Goal: Task Accomplishment & Management: Complete application form

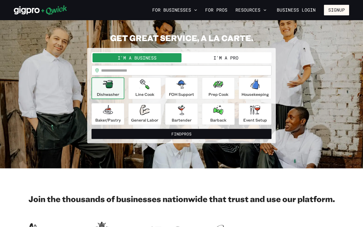
scroll to position [14, 0]
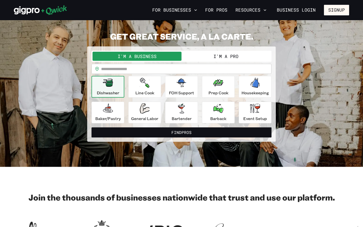
click at [236, 54] on button "I'm a Pro" at bounding box center [225, 56] width 89 height 9
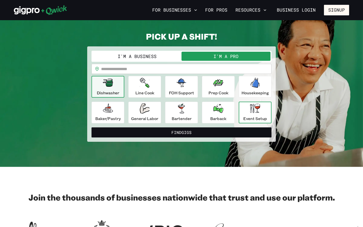
click at [258, 110] on icon "button" at bounding box center [255, 108] width 10 height 9
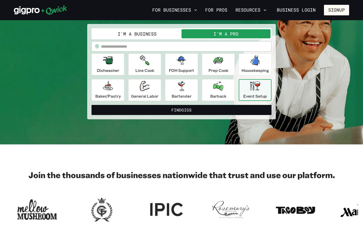
scroll to position [37, 0]
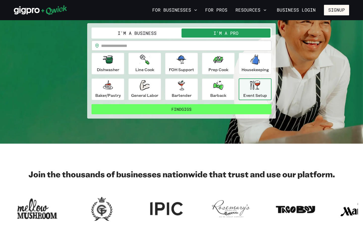
click at [198, 113] on button "Find Gigs" at bounding box center [182, 109] width 180 height 10
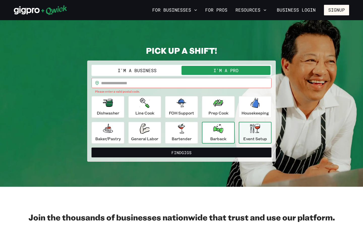
scroll to position [0, 0]
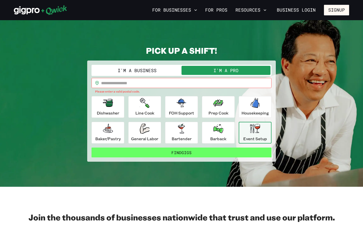
click at [195, 151] on button "Find Gigs" at bounding box center [182, 152] width 180 height 10
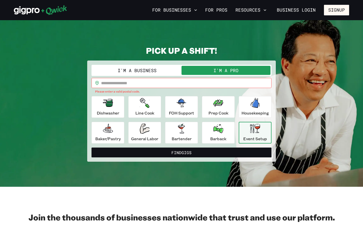
click at [207, 77] on div "**********" at bounding box center [182, 104] width 180 height 79
click at [207, 80] on input "text" at bounding box center [186, 83] width 170 height 10
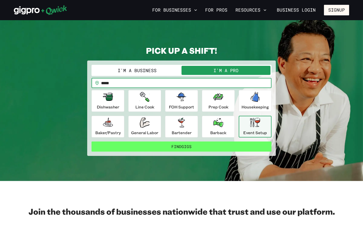
type input "*****"
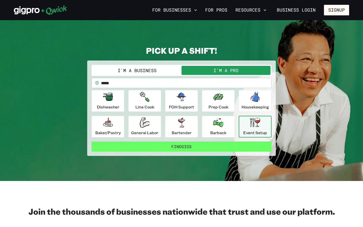
click at [186, 144] on button "Find Gigs" at bounding box center [182, 146] width 180 height 10
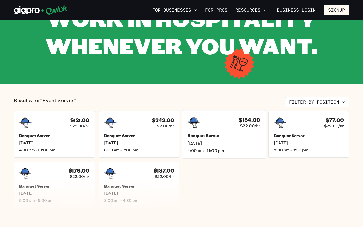
scroll to position [50, 0]
click at [162, 143] on span "[DATE]" at bounding box center [139, 142] width 73 height 5
